Goal: Information Seeking & Learning: Learn about a topic

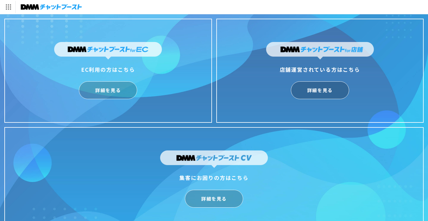
click at [70, 7] on img at bounding box center [51, 7] width 61 height 8
click at [74, 11] on img at bounding box center [51, 7] width 61 height 8
click at [318, 59] on img at bounding box center [320, 50] width 108 height 17
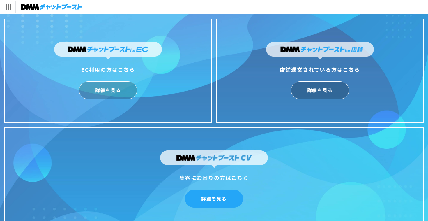
click at [221, 198] on link "詳細を見る" at bounding box center [214, 199] width 58 height 18
